Goal: Information Seeking & Learning: Learn about a topic

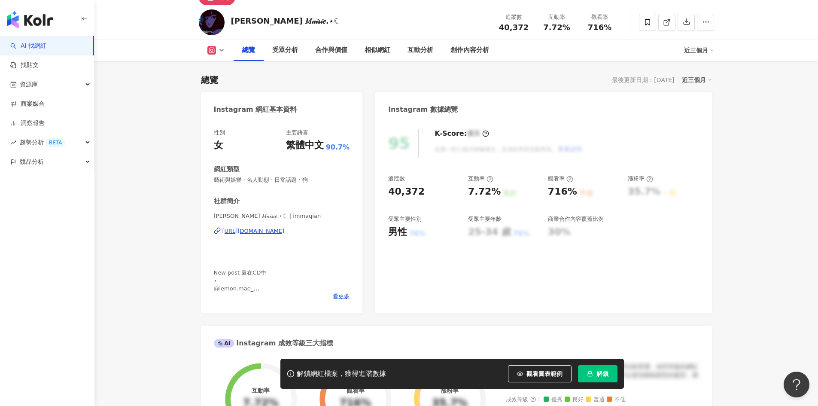
scroll to position [43, 0]
click at [438, 200] on div "追蹤數 40,372 互動率 7.72% 良好 觀看率 716% 不佳 漲粉率 35.7% 一般 受眾主要性別 男性 76% 受眾主要年齡 25-34 歲 7…" at bounding box center [543, 207] width 311 height 64
drag, startPoint x: 473, startPoint y: 192, endPoint x: 501, endPoint y: 192, distance: 27.5
click at [501, 192] on div "7.72% 良好" at bounding box center [503, 192] width 71 height 13
copy div "7.72% 良好"
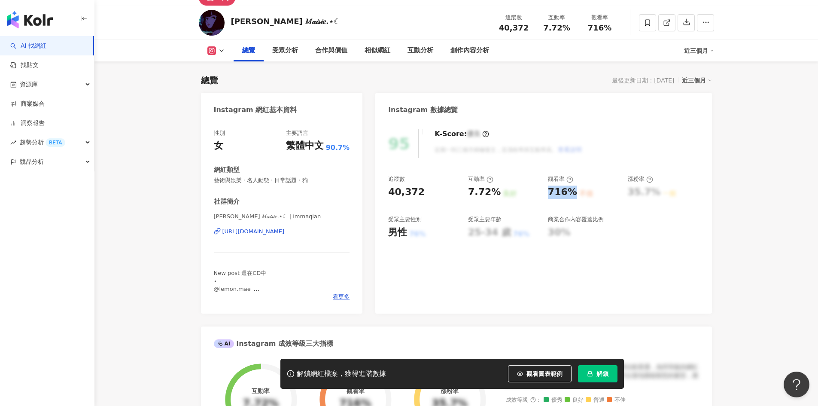
drag, startPoint x: 549, startPoint y: 192, endPoint x: 572, endPoint y: 193, distance: 22.8
click at [574, 194] on div "716% 不佳" at bounding box center [583, 192] width 71 height 13
copy div "716%"
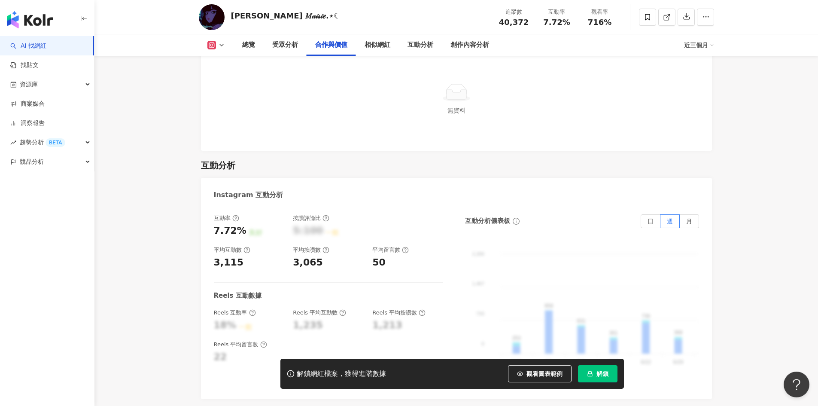
scroll to position [1632, 0]
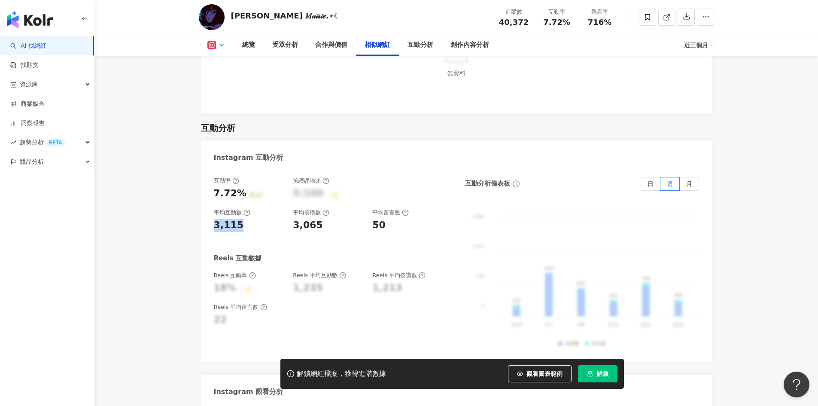
drag, startPoint x: 216, startPoint y: 211, endPoint x: 241, endPoint y: 214, distance: 24.7
click at [241, 219] on div "3,115" at bounding box center [249, 225] width 71 height 13
copy div "3,115"
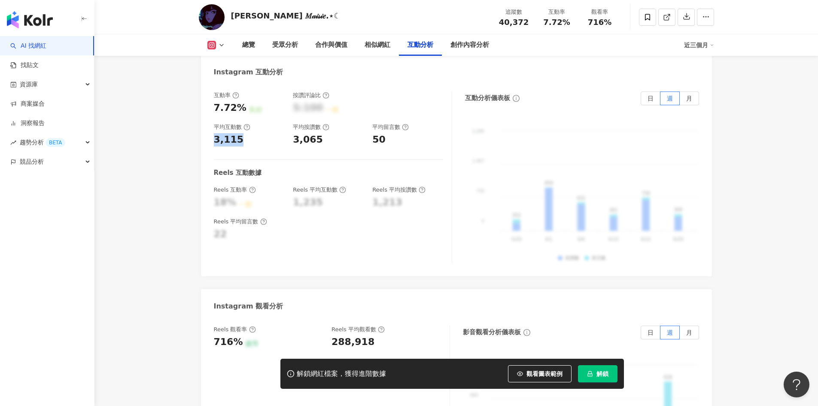
scroll to position [1718, 0]
drag, startPoint x: 295, startPoint y: 128, endPoint x: 326, endPoint y: 127, distance: 30.9
click at [326, 133] on div "3,065" at bounding box center [328, 139] width 71 height 13
copy div "3,065"
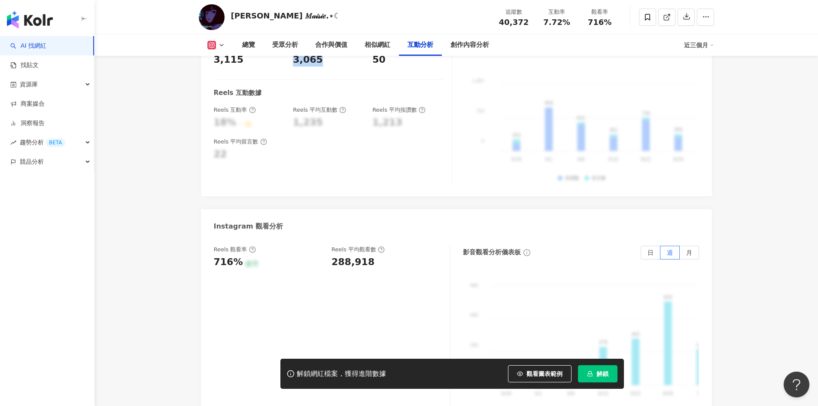
scroll to position [1804, 0]
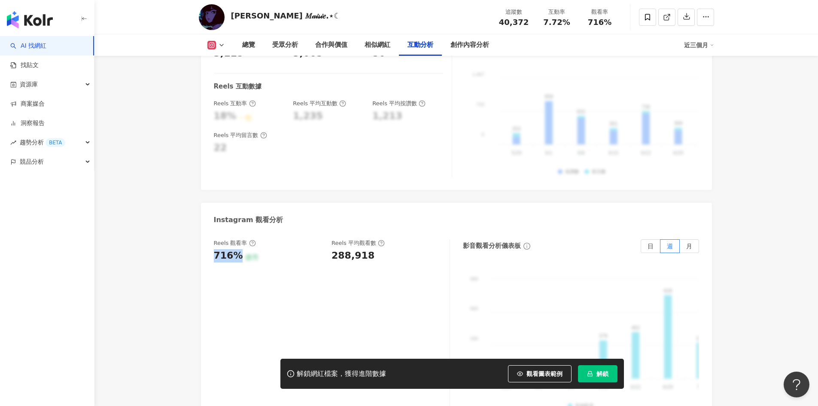
drag, startPoint x: 213, startPoint y: 239, endPoint x: 238, endPoint y: 242, distance: 24.7
click at [238, 249] on div "716%" at bounding box center [228, 255] width 29 height 13
copy div "716%"
drag, startPoint x: 332, startPoint y: 244, endPoint x: 374, endPoint y: 243, distance: 42.5
click at [374, 249] on div "288,918" at bounding box center [387, 255] width 110 height 13
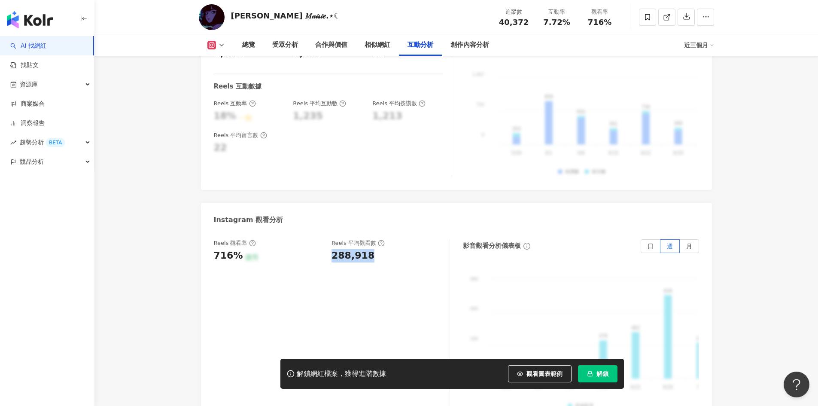
copy div "288,918"
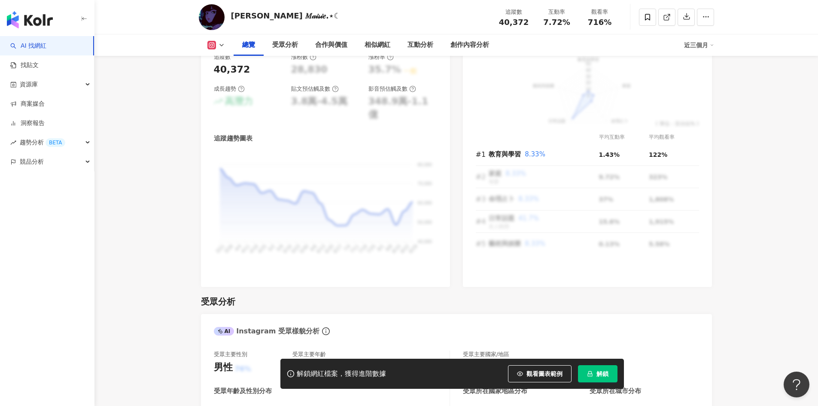
scroll to position [301, 0]
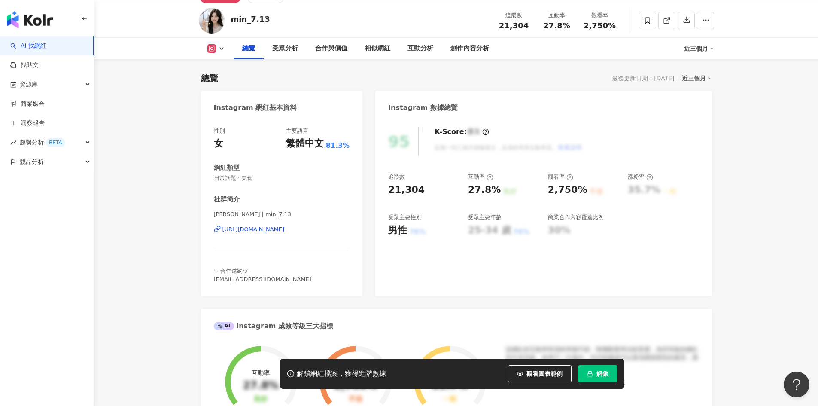
scroll to position [43, 0]
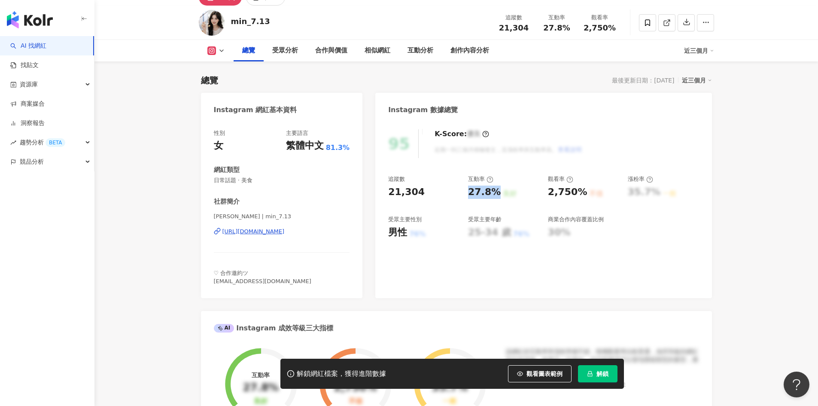
drag, startPoint x: 469, startPoint y: 192, endPoint x: 495, endPoint y: 192, distance: 26.2
click at [495, 192] on div "27.8%" at bounding box center [484, 192] width 33 height 13
copy div "27.8%"
drag, startPoint x: 549, startPoint y: 193, endPoint x: 581, endPoint y: 195, distance: 32.3
click at [581, 195] on div "2,750%" at bounding box center [568, 192] width 40 height 13
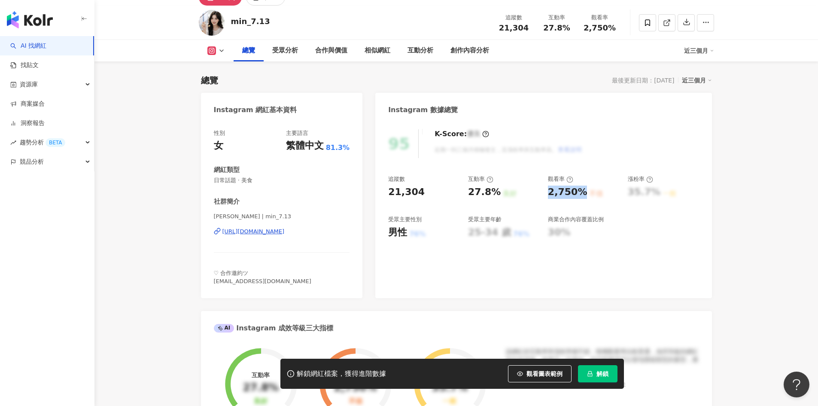
copy div "2,750%"
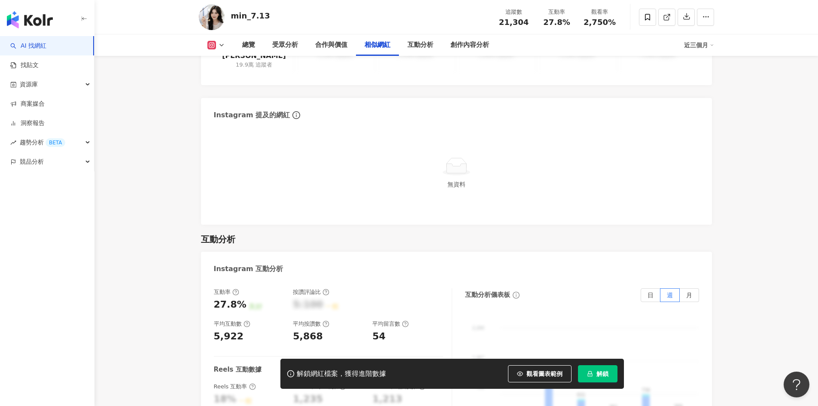
scroll to position [1675, 0]
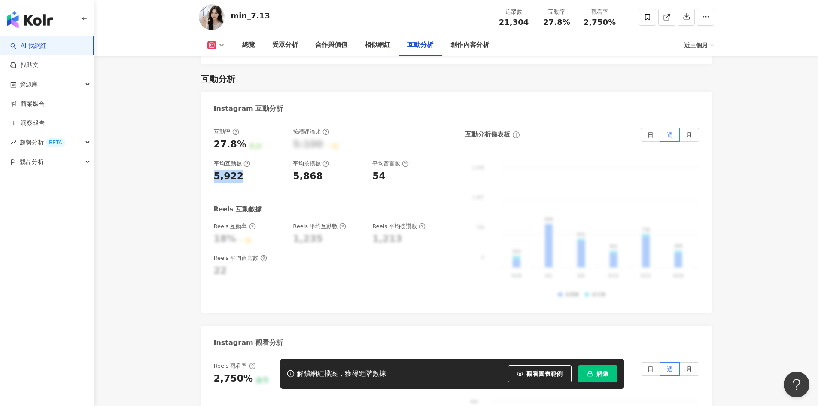
drag, startPoint x: 214, startPoint y: 151, endPoint x: 228, endPoint y: 139, distance: 19.2
click at [249, 151] on div "互動率 27.8% 良好 按讚評論比 5:100 一般 平均互動數 5,922 平均按讚數 5,868 平均留言數 54 Reels 互動數據 Reels 互…" at bounding box center [456, 215] width 511 height 193
copy div "5,922"
drag, startPoint x: 293, startPoint y: 156, endPoint x: 317, endPoint y: 158, distance: 23.7
click at [317, 170] on div "5,868" at bounding box center [308, 176] width 30 height 13
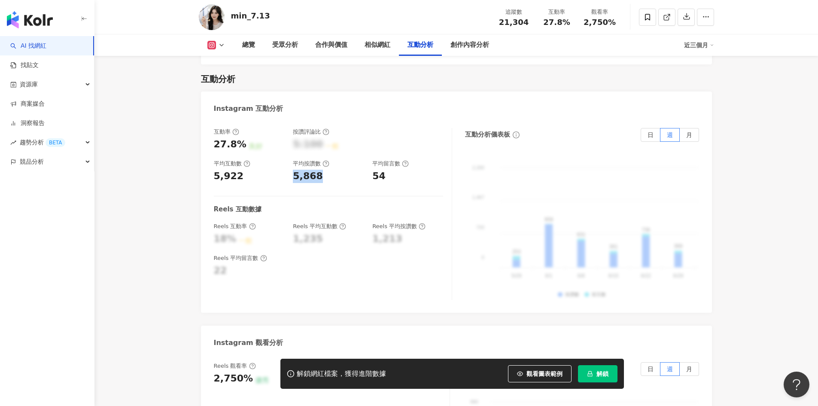
copy div "5,868"
drag, startPoint x: 373, startPoint y: 158, endPoint x: 384, endPoint y: 156, distance: 10.4
click at [384, 170] on div "54" at bounding box center [378, 176] width 13 height 13
copy div "54"
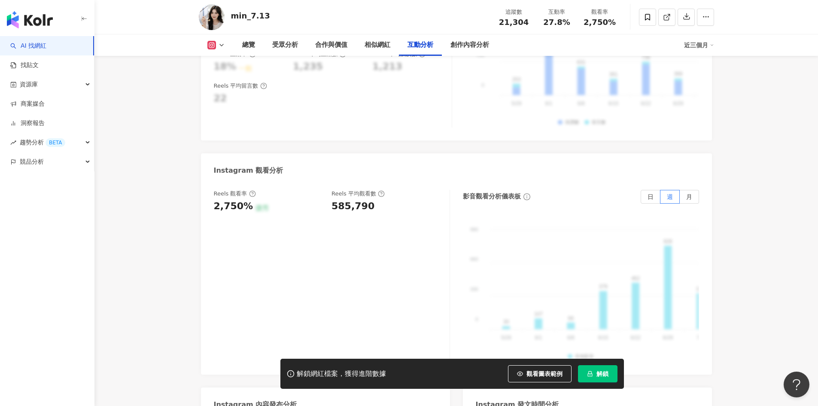
scroll to position [1847, 0]
drag, startPoint x: 247, startPoint y: 187, endPoint x: 214, endPoint y: 183, distance: 32.9
click at [214, 200] on div "2,750% 優秀" at bounding box center [269, 206] width 110 height 13
copy div "2,750%"
drag, startPoint x: 330, startPoint y: 182, endPoint x: 366, endPoint y: 184, distance: 36.5
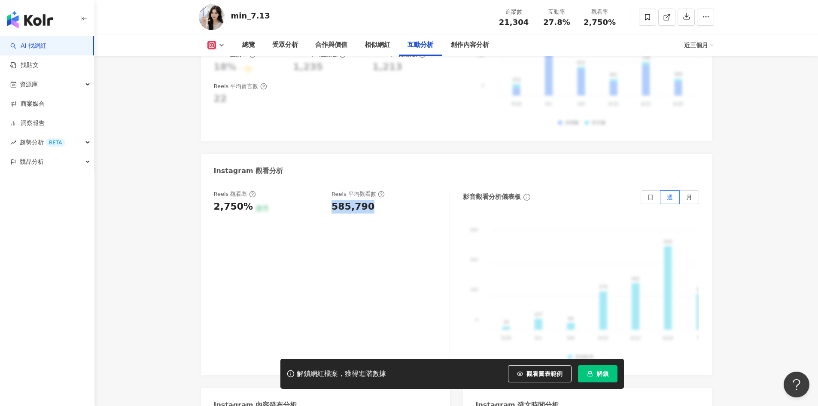
click at [366, 190] on div "Reels 觀看率 2,750% 優秀 Reels 平均觀看數 585,790" at bounding box center [327, 201] width 227 height 23
copy div "585,790"
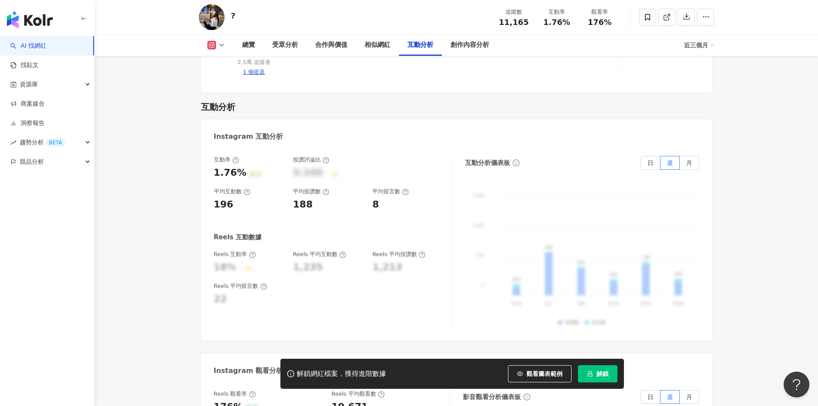
scroll to position [1589, 0]
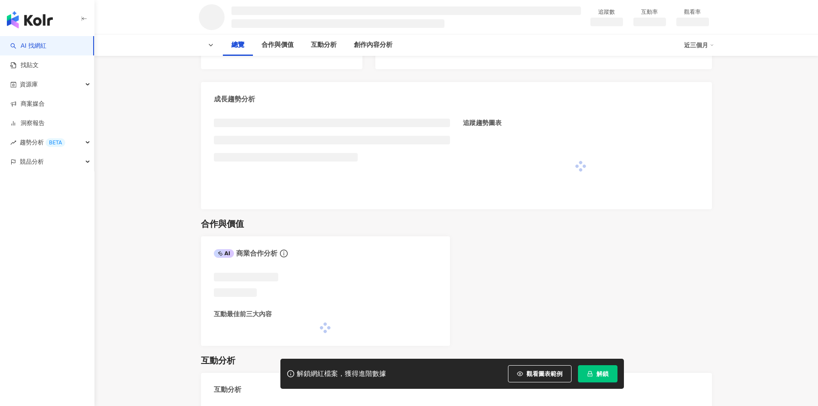
scroll to position [301, 0]
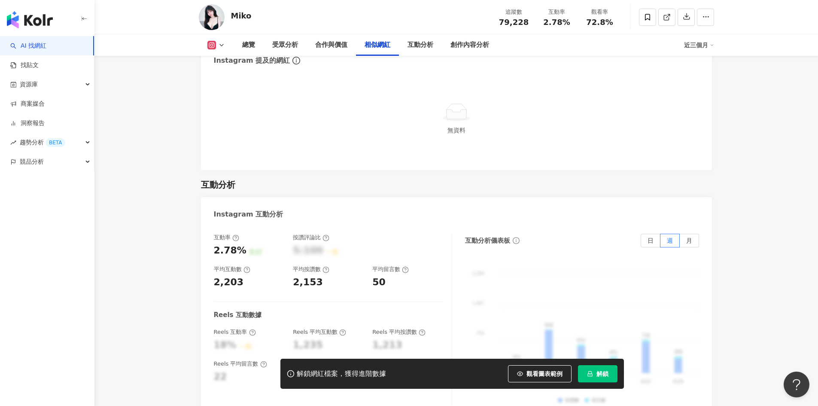
scroll to position [1417, 0]
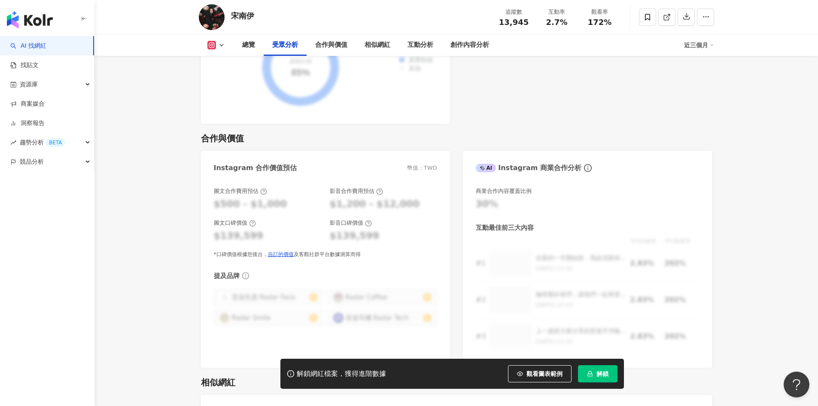
scroll to position [1117, 0]
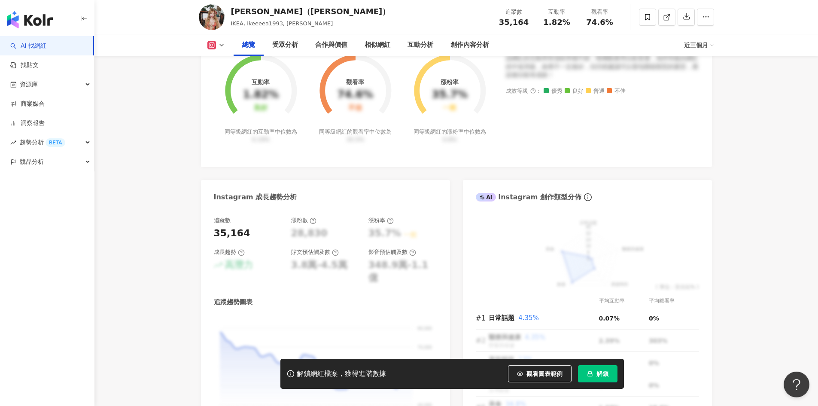
scroll to position [344, 0]
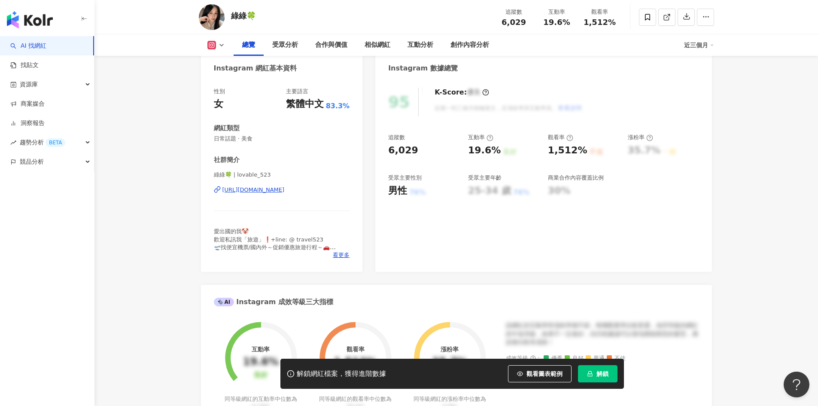
scroll to position [86, 0]
drag, startPoint x: 478, startPoint y: 147, endPoint x: 496, endPoint y: 147, distance: 18.9
click at [496, 147] on div "19.6%" at bounding box center [484, 149] width 33 height 13
copy div "19.6%"
drag, startPoint x: 548, startPoint y: 147, endPoint x: 583, endPoint y: 149, distance: 34.5
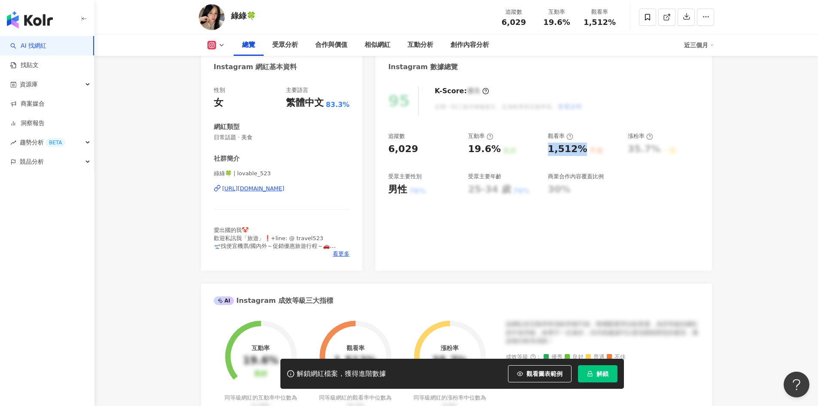
click at [583, 149] on div "追蹤數 6,029 互動率 19.6% 良好 觀看率 1,512% 不佳 漲粉率 35.7% 一般 受眾主要性別 男性 76% 受眾主要年齡 25-34 歲 …" at bounding box center [543, 164] width 311 height 64
copy div "1,512%"
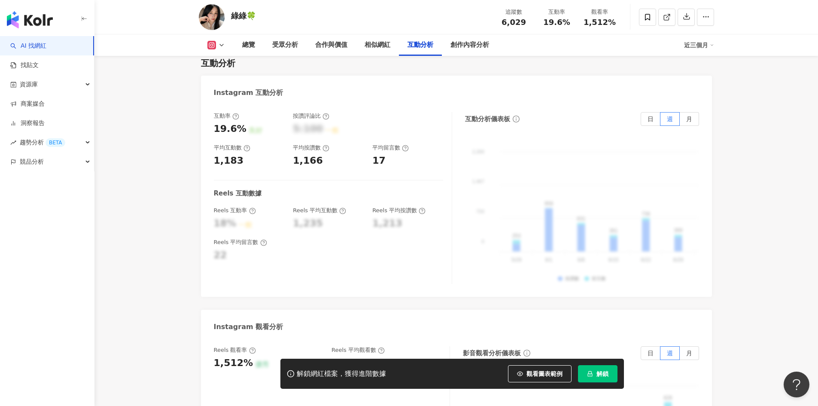
scroll to position [1718, 0]
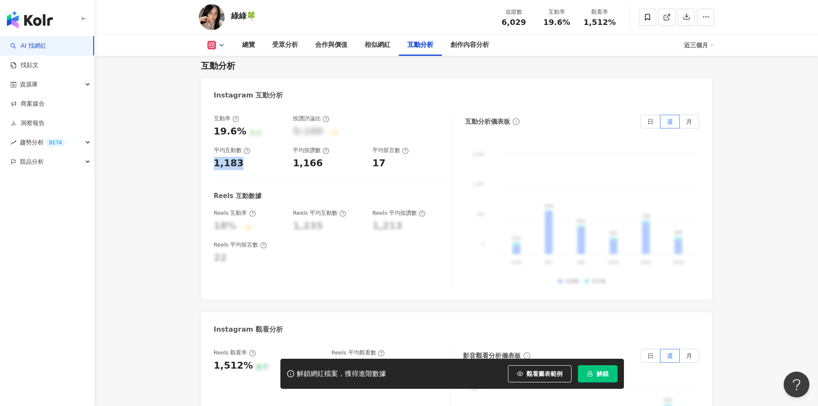
drag, startPoint x: 242, startPoint y: 151, endPoint x: 207, endPoint y: 152, distance: 35.2
click at [207, 152] on div "互動率 19.6% 良好 按讚評論比 5:100 一般 平均互動數 1,183 平均按讚數 1,166 平均留言數 17 Reels 互動數據 Reels 互…" at bounding box center [456, 202] width 511 height 193
copy div "1,183"
drag, startPoint x: 293, startPoint y: 147, endPoint x: 320, endPoint y: 149, distance: 27.1
click at [320, 149] on div "互動率 19.6% 良好 按讚評論比 5:100 一般 平均互動數 1,183 平均按讚數 1,166 平均留言數 17" at bounding box center [328, 142] width 229 height 55
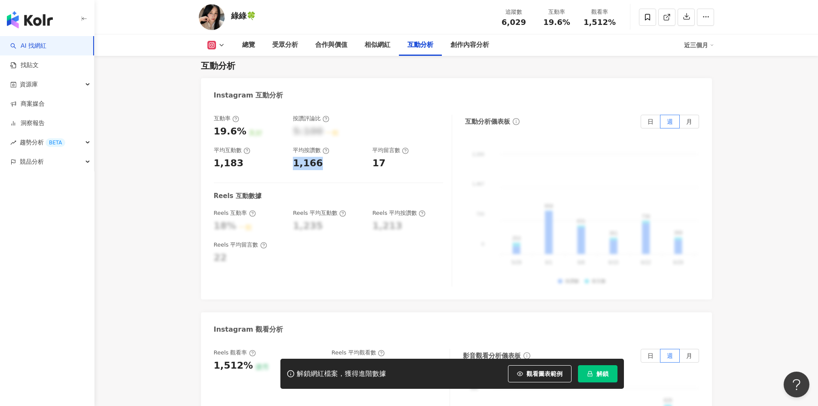
copy div "1,166"
drag, startPoint x: 384, startPoint y: 151, endPoint x: 371, endPoint y: 149, distance: 13.9
click at [371, 149] on div "互動率 19.6% 良好 按讚評論比 5:100 一般 平均互動數 1,183 平均按讚數 1,166 平均留言數 17" at bounding box center [328, 142] width 229 height 55
copy div "17"
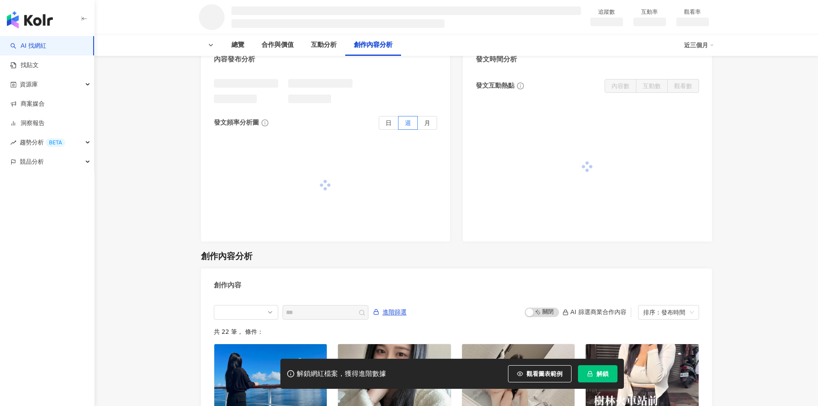
scroll to position [1064, 0]
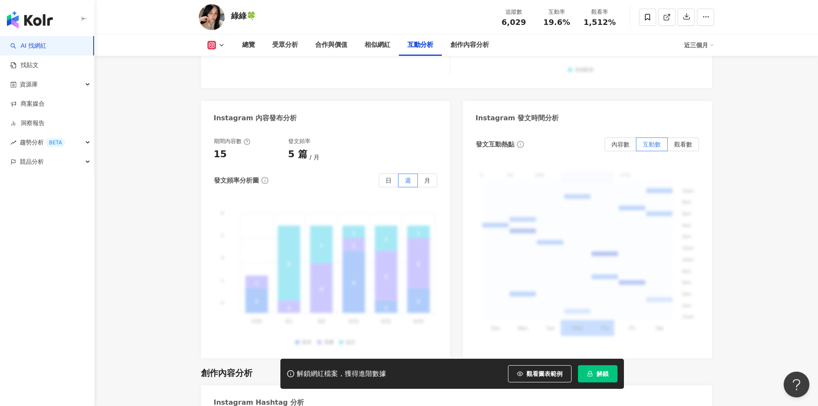
scroll to position [1857, 0]
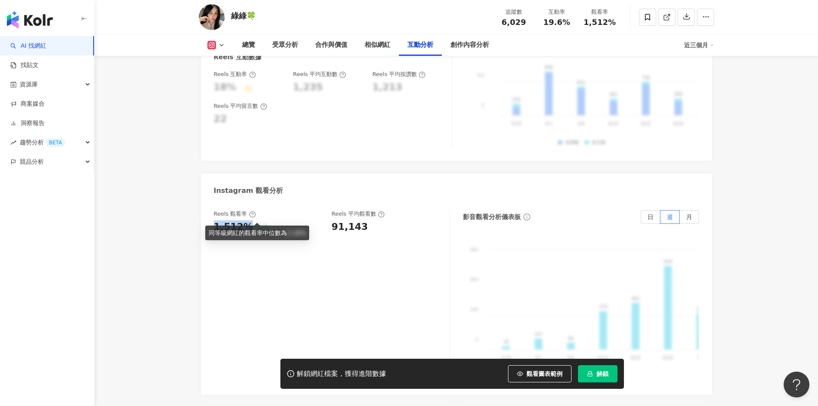
drag, startPoint x: 215, startPoint y: 211, endPoint x: 248, endPoint y: 216, distance: 33.5
click at [248, 220] on div "1,512% 優秀" at bounding box center [269, 226] width 110 height 13
copy div "1,512%"
drag, startPoint x: 362, startPoint y: 213, endPoint x: 332, endPoint y: 210, distance: 29.8
click at [332, 220] on div "91,143" at bounding box center [350, 226] width 37 height 13
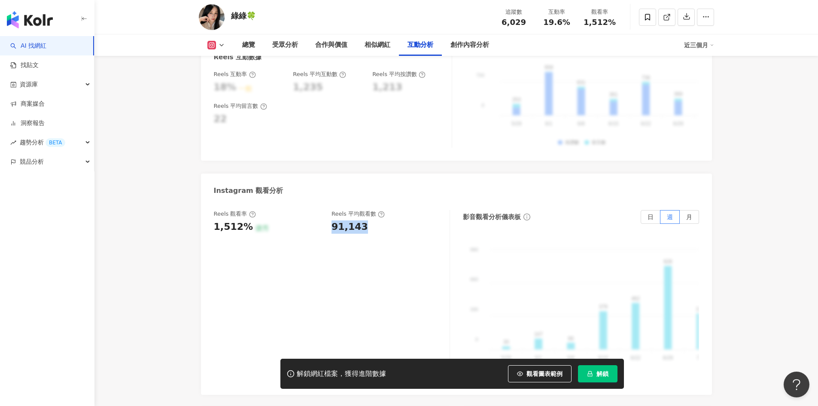
copy div "91,143"
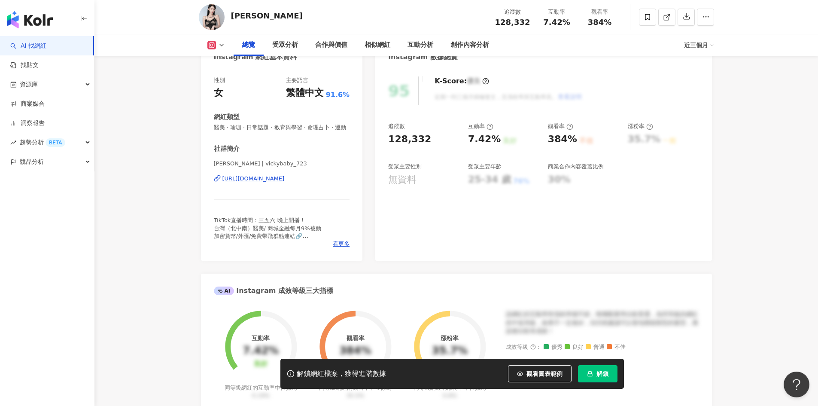
scroll to position [129, 0]
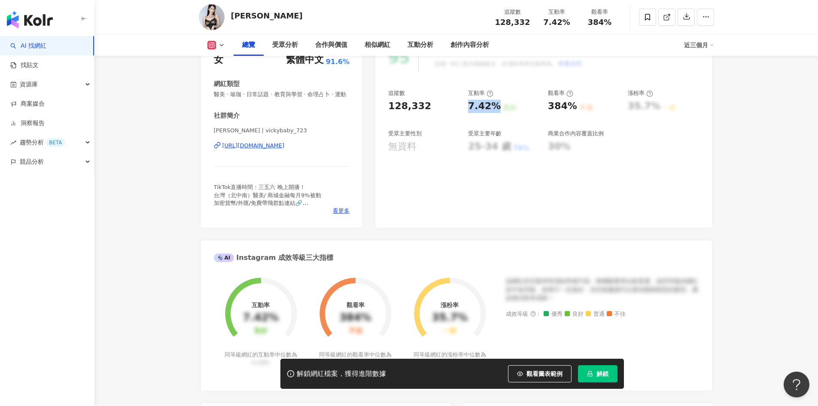
drag, startPoint x: 468, startPoint y: 104, endPoint x: 494, endPoint y: 107, distance: 25.9
click at [494, 107] on div "7.42%" at bounding box center [484, 106] width 33 height 13
copy div "7.42%"
drag, startPoint x: 548, startPoint y: 102, endPoint x: 574, endPoint y: 107, distance: 26.5
click at [574, 107] on div "384% 不佳" at bounding box center [583, 106] width 71 height 13
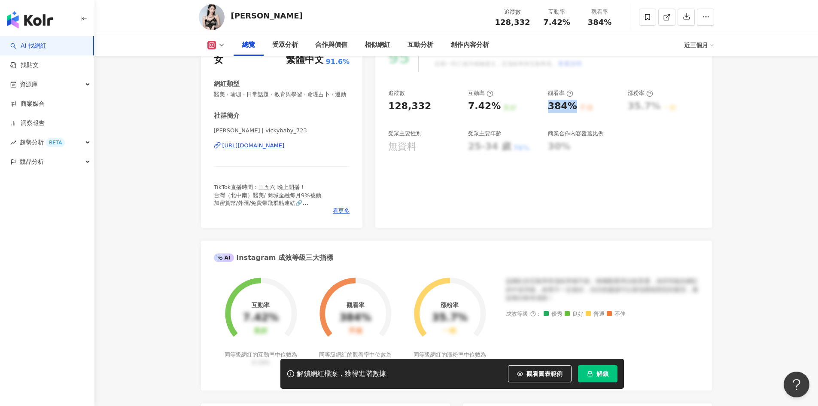
copy div "384%"
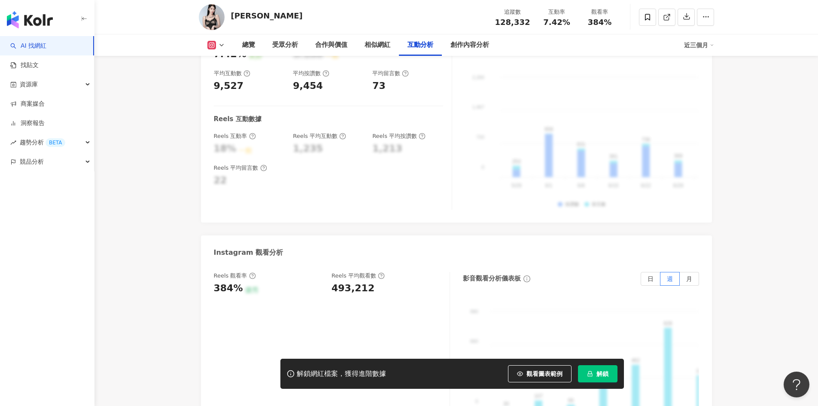
scroll to position [1675, 0]
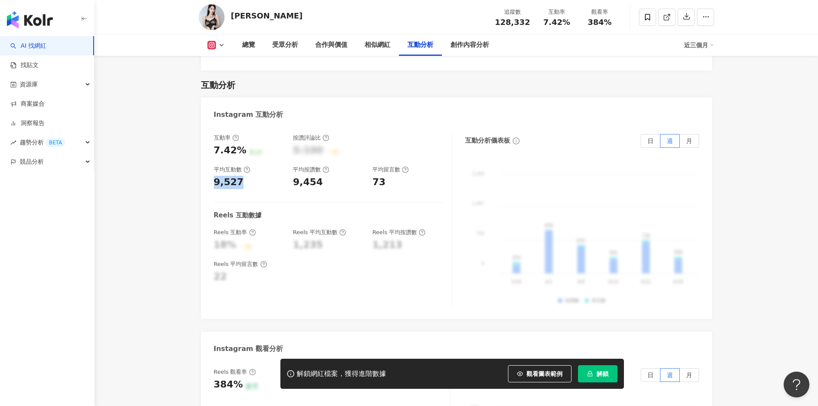
drag, startPoint x: 215, startPoint y: 177, endPoint x: 239, endPoint y: 177, distance: 24.1
click at [239, 177] on div "9,527" at bounding box center [249, 182] width 71 height 13
copy div "9,527"
drag, startPoint x: 294, startPoint y: 179, endPoint x: 321, endPoint y: 179, distance: 27.1
click at [321, 179] on div "9,454" at bounding box center [328, 182] width 71 height 13
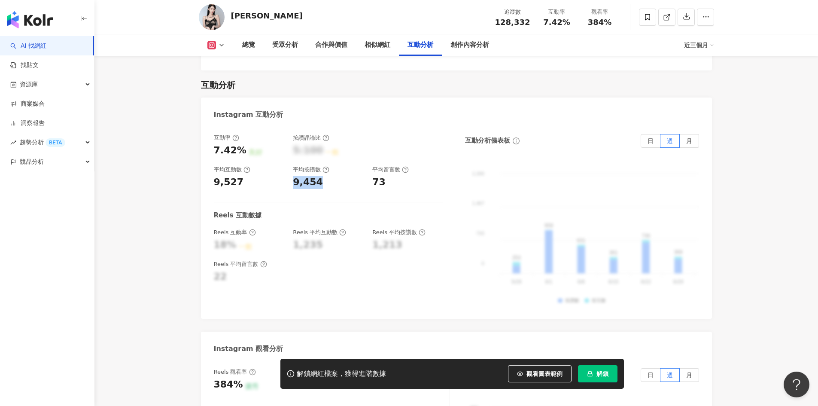
copy div "9,454"
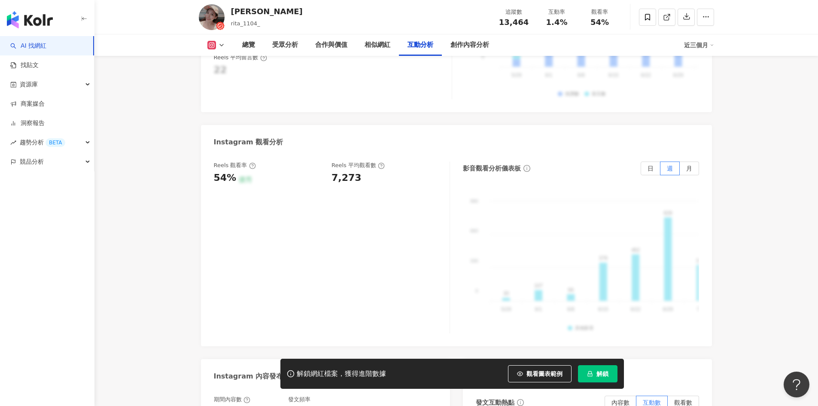
scroll to position [1933, 0]
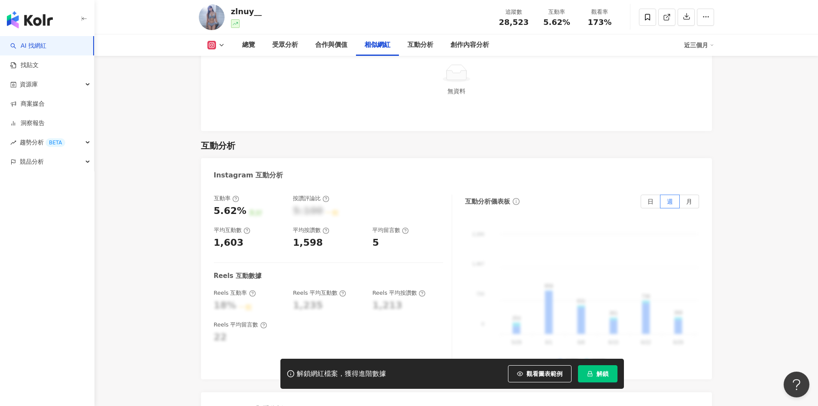
scroll to position [1632, 0]
